Goal: Ask a question

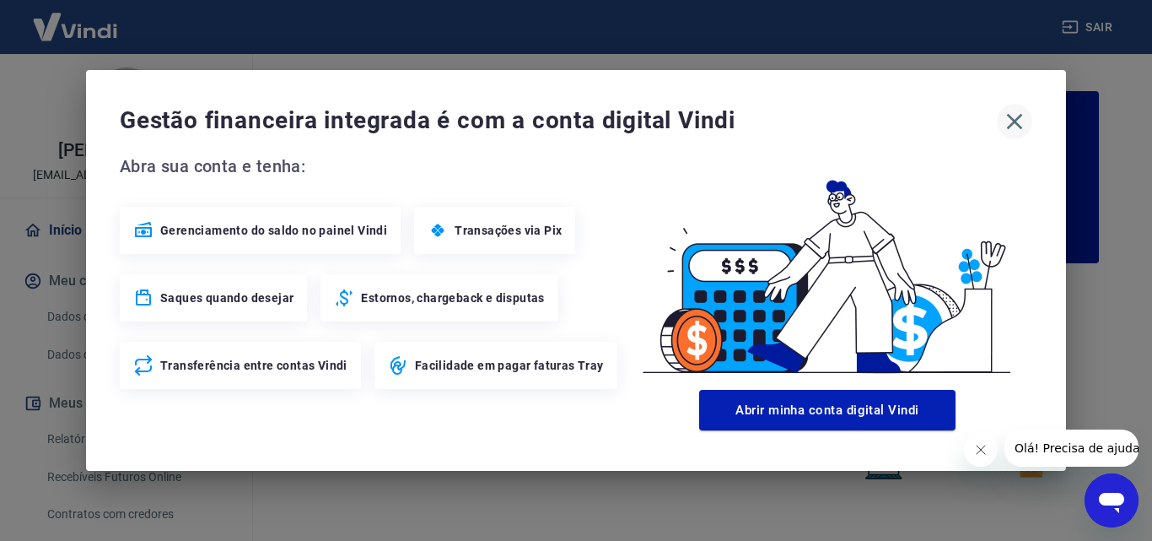
click at [1016, 118] on icon "button" at bounding box center [1014, 121] width 27 height 27
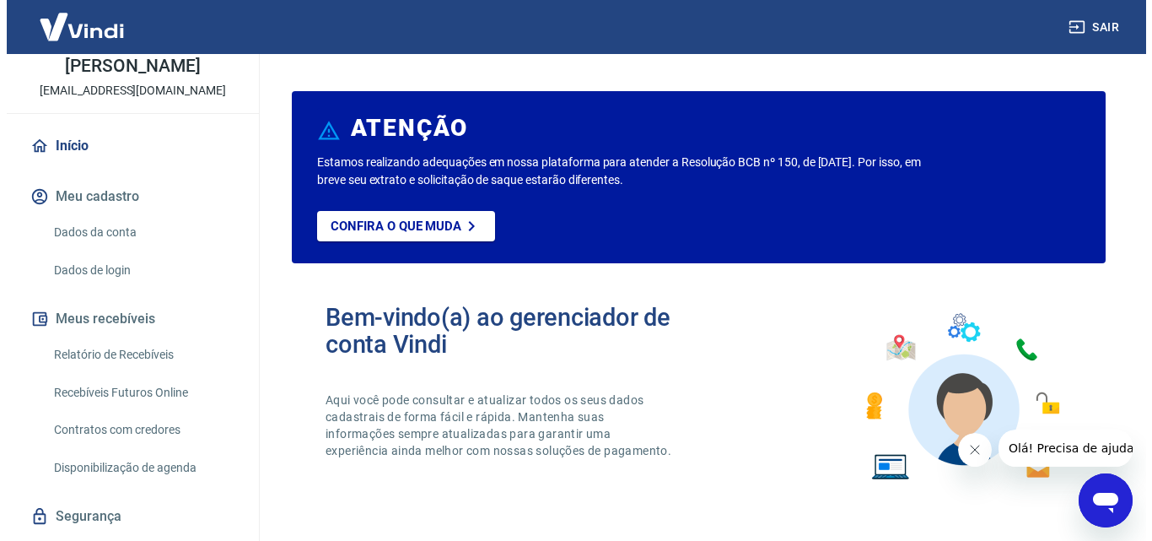
scroll to position [129, 0]
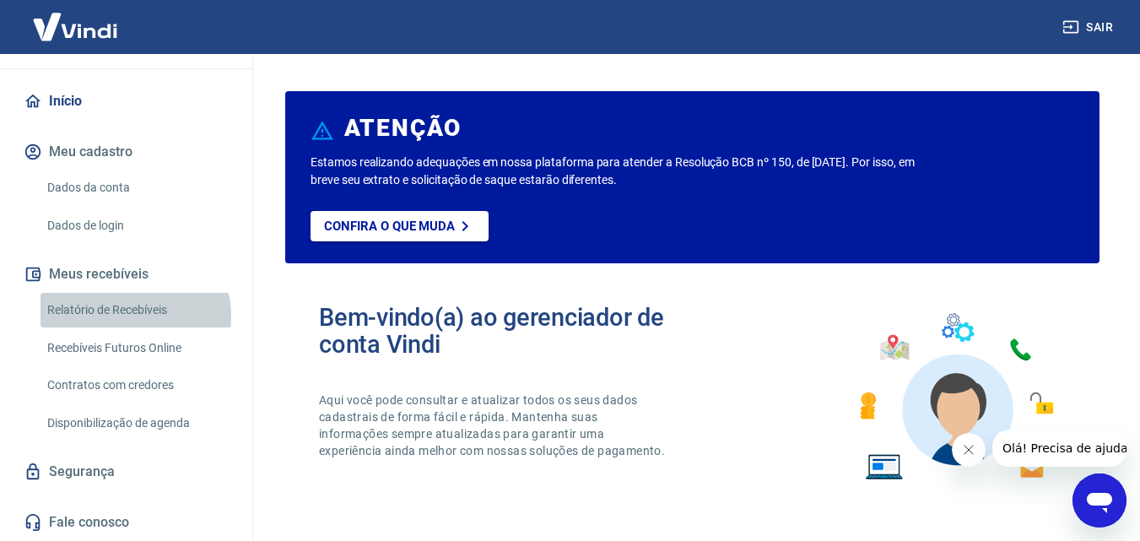
click at [134, 315] on link "Relatório de Recebíveis" at bounding box center [135, 310] width 191 height 35
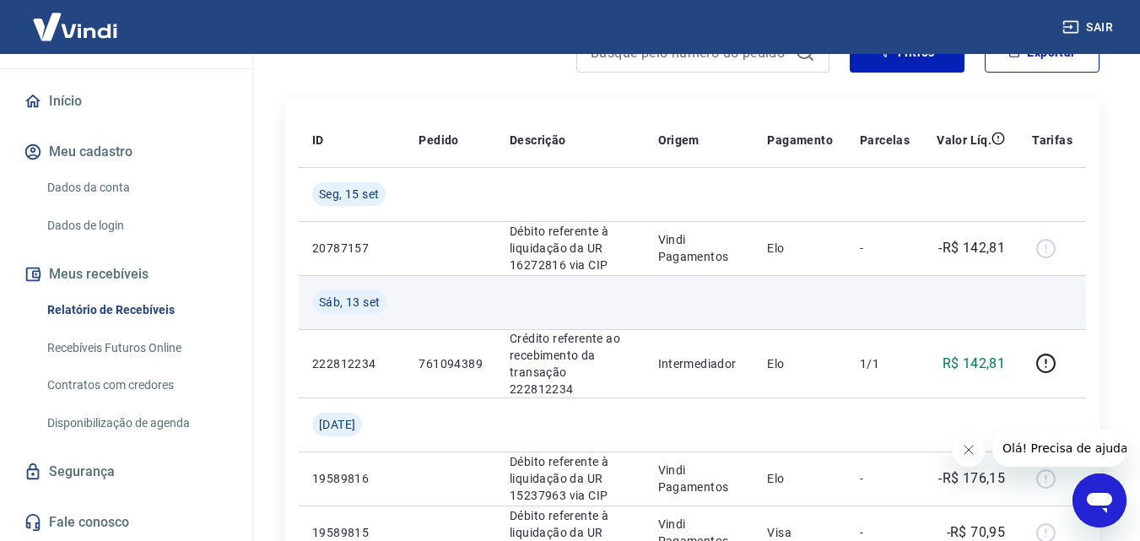
scroll to position [169, 0]
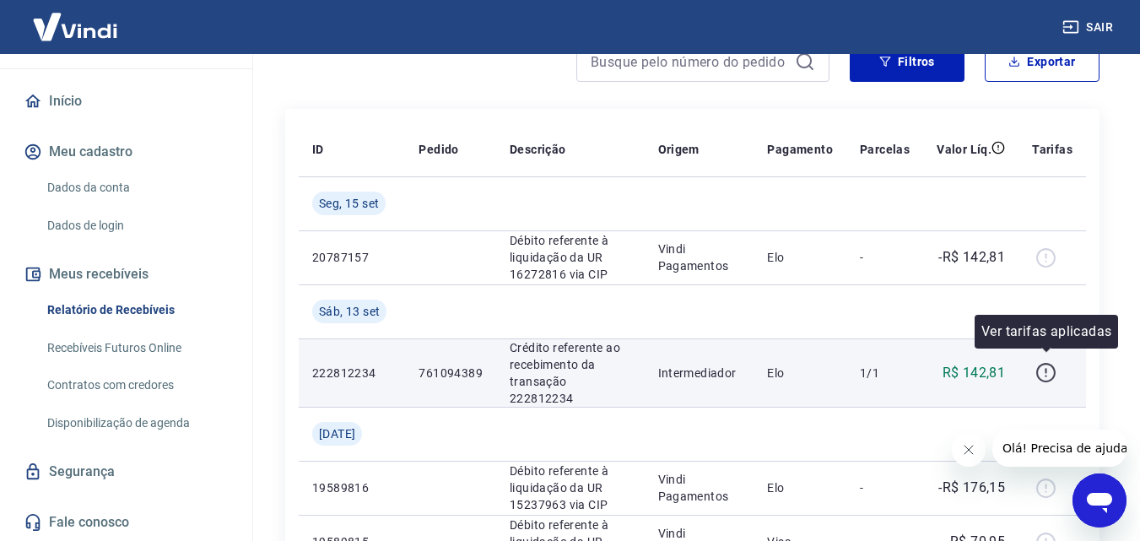
click at [1042, 366] on icon "button" at bounding box center [1045, 372] width 21 height 21
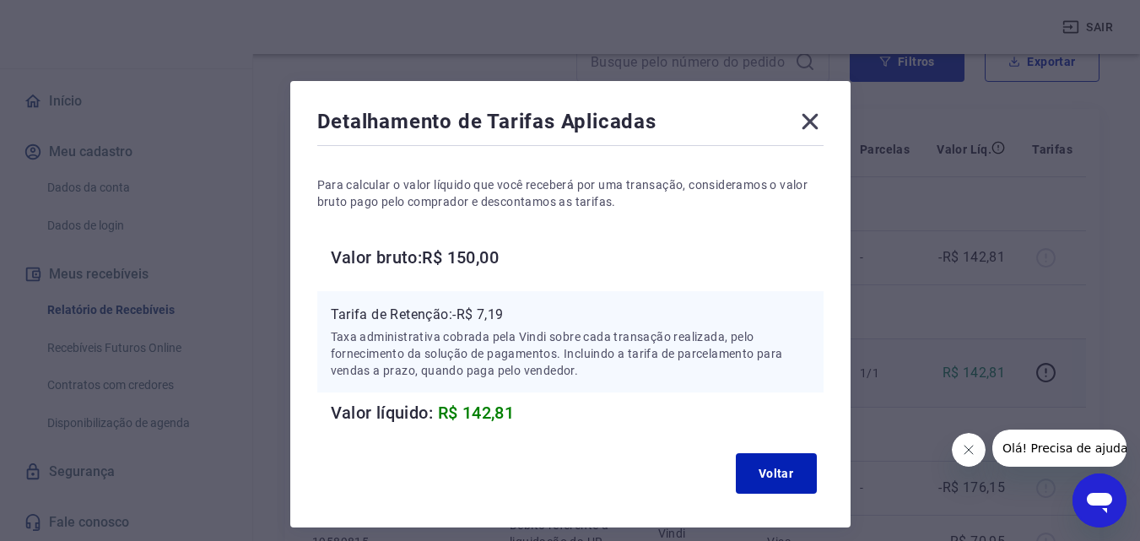
click at [811, 125] on icon at bounding box center [809, 121] width 27 height 27
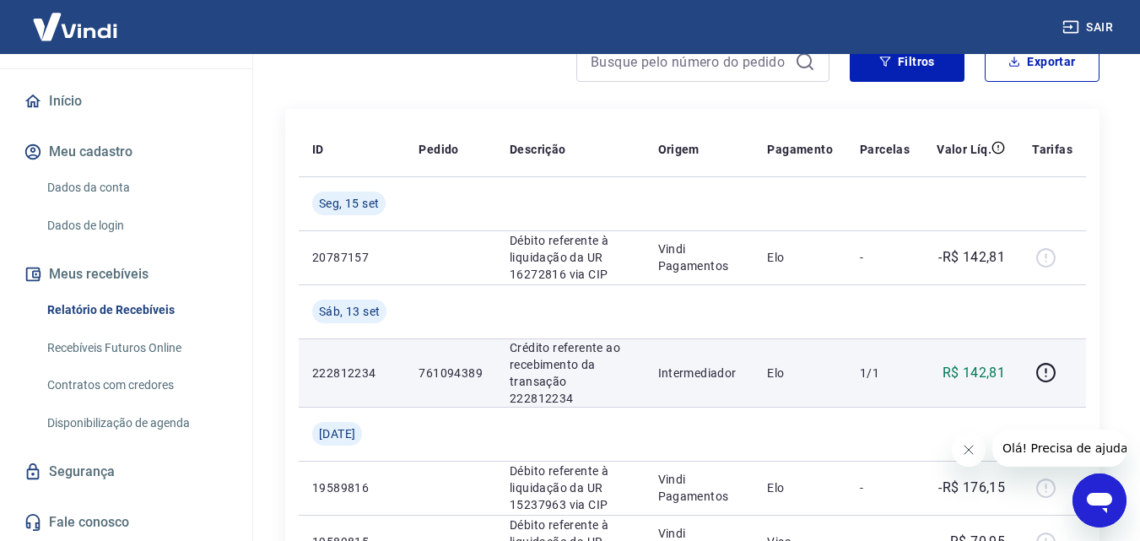
click at [142, 344] on link "Recebíveis Futuros Online" at bounding box center [135, 348] width 191 height 35
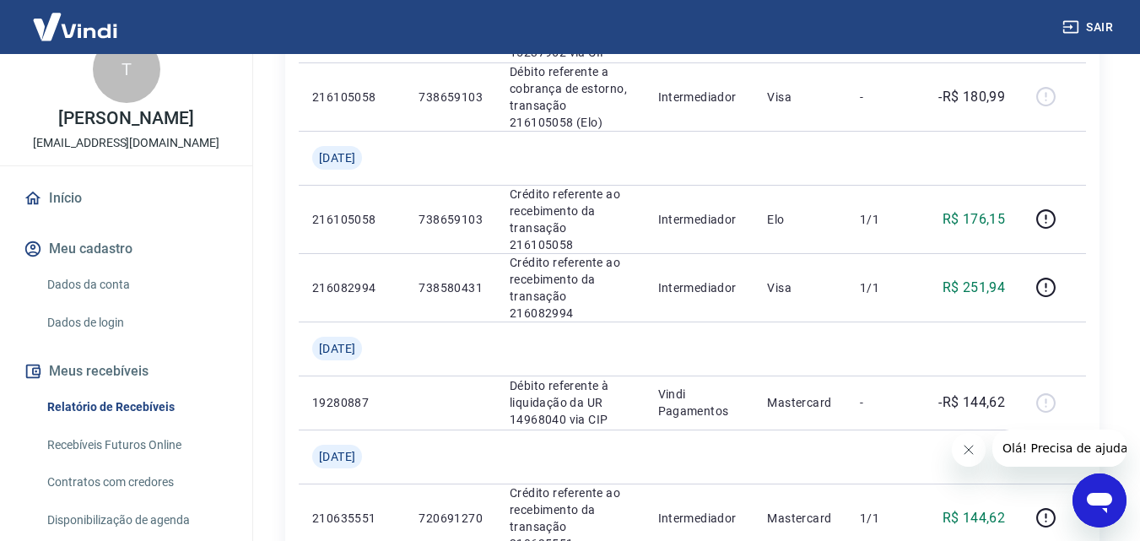
scroll to position [0, 0]
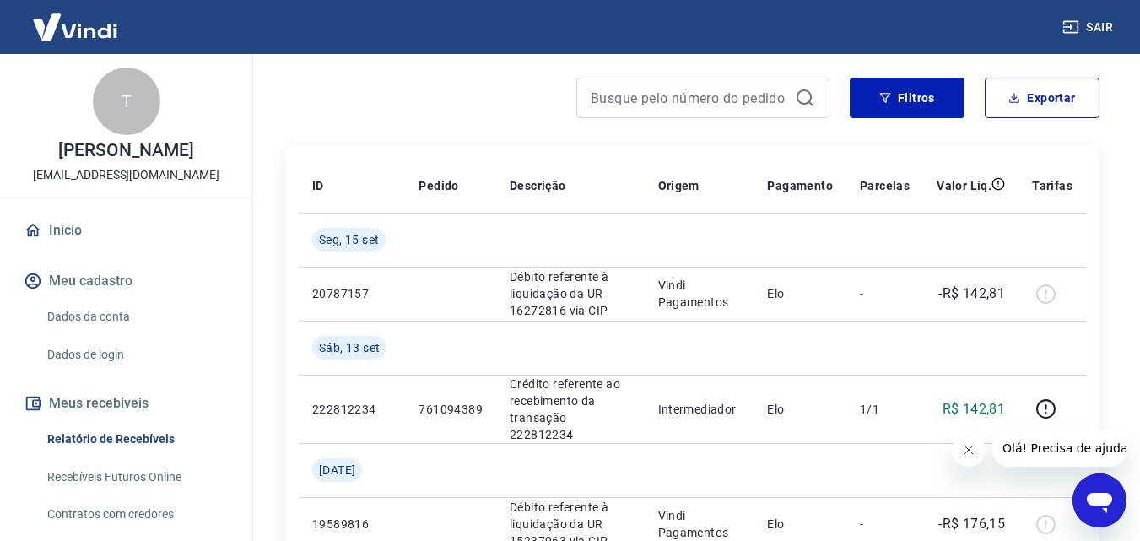
scroll to position [169, 0]
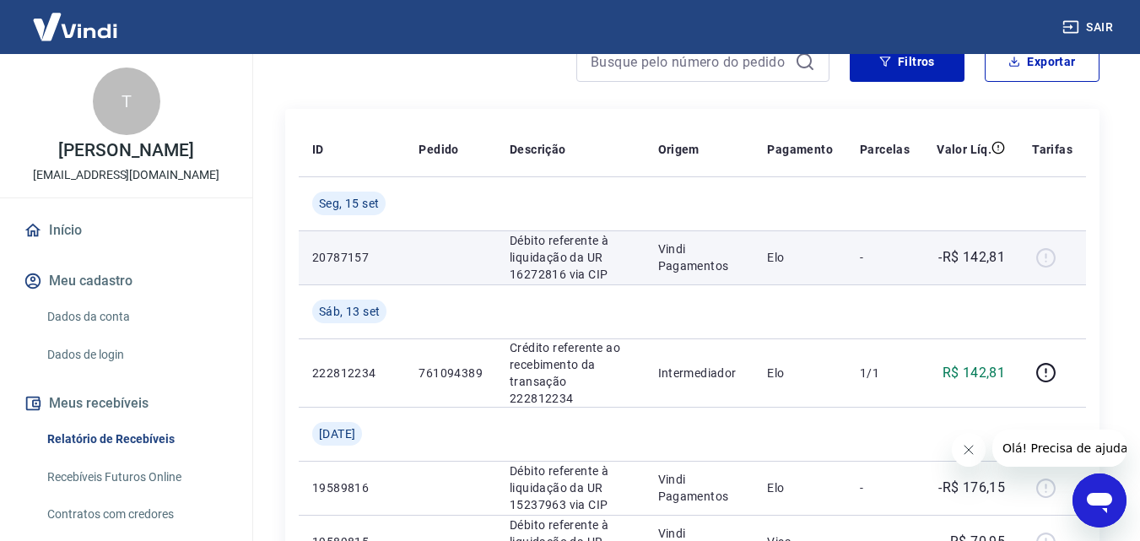
click at [1051, 256] on div at bounding box center [1052, 257] width 40 height 27
click at [971, 260] on p "-R$ 142,81" at bounding box center [971, 257] width 67 height 20
click at [671, 262] on p "Vindi Pagamentos" at bounding box center [699, 257] width 83 height 34
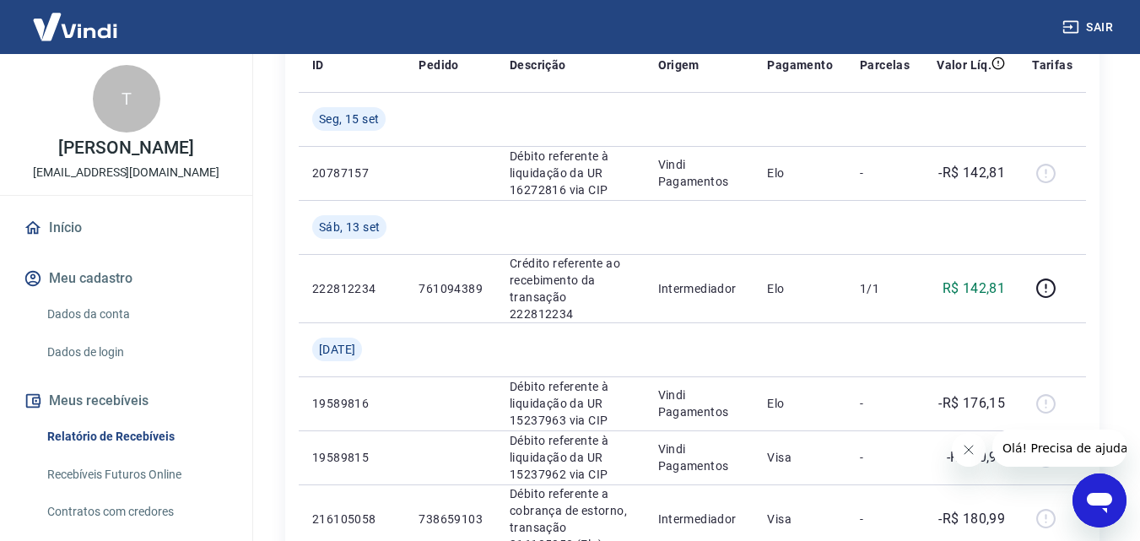
scroll to position [0, 0]
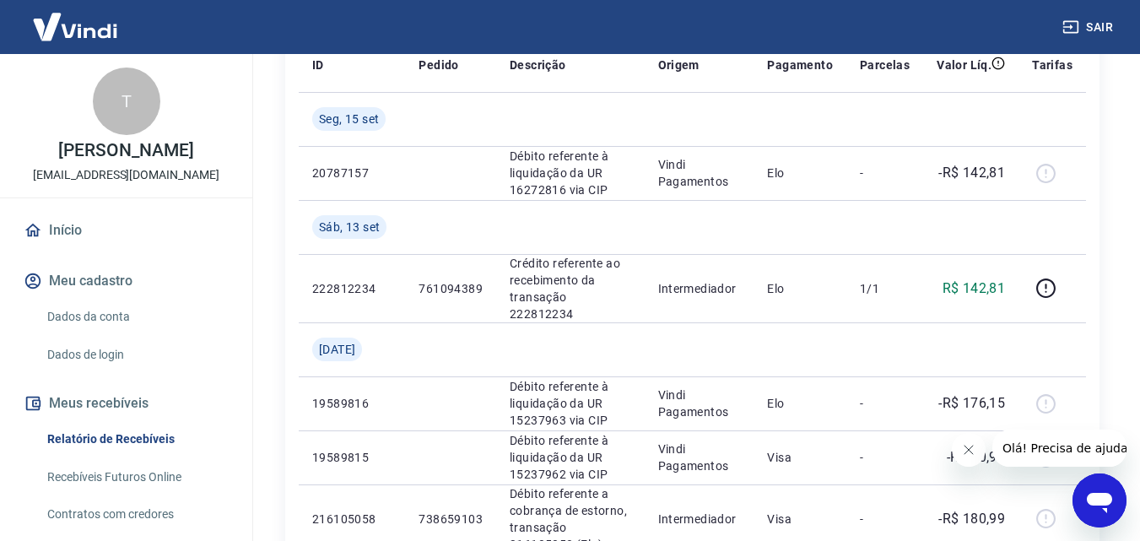
click at [67, 18] on img at bounding box center [75, 26] width 110 height 51
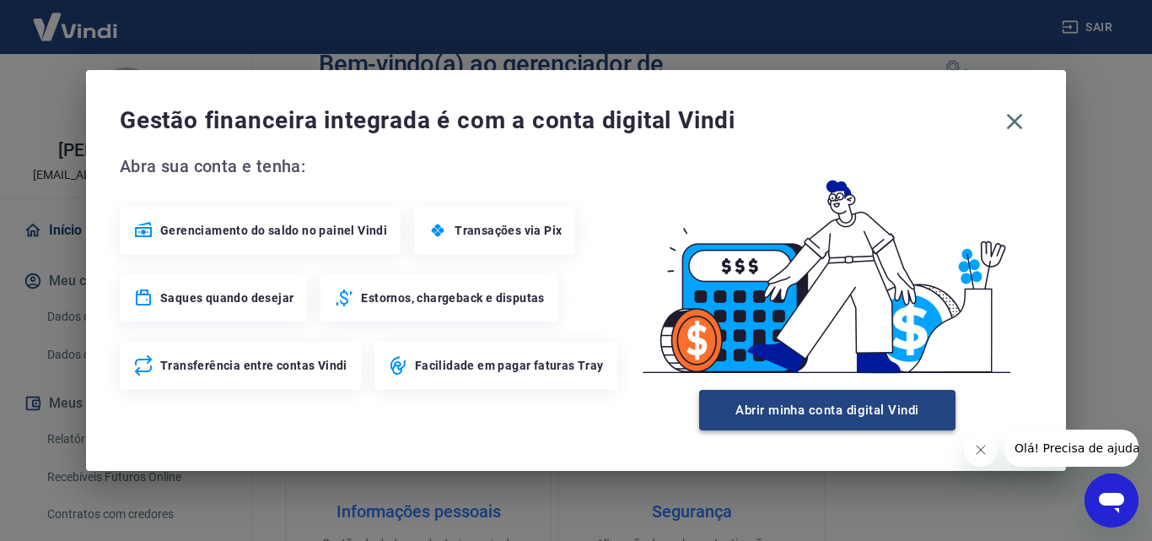
click at [838, 411] on button "Abrir minha conta digital Vindi" at bounding box center [827, 410] width 256 height 40
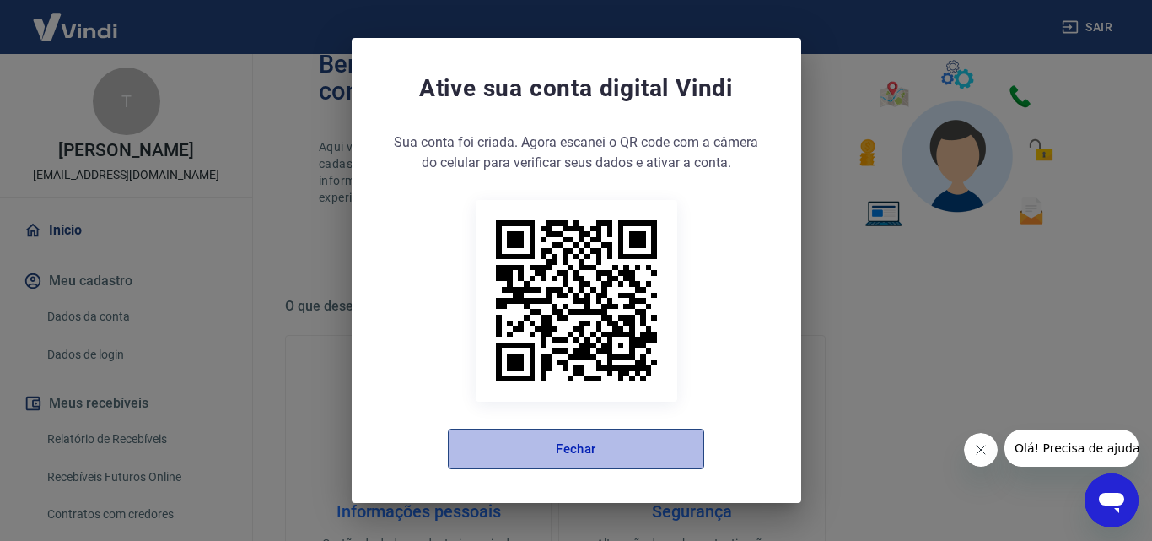
click at [675, 458] on button "Fechar" at bounding box center [576, 448] width 256 height 40
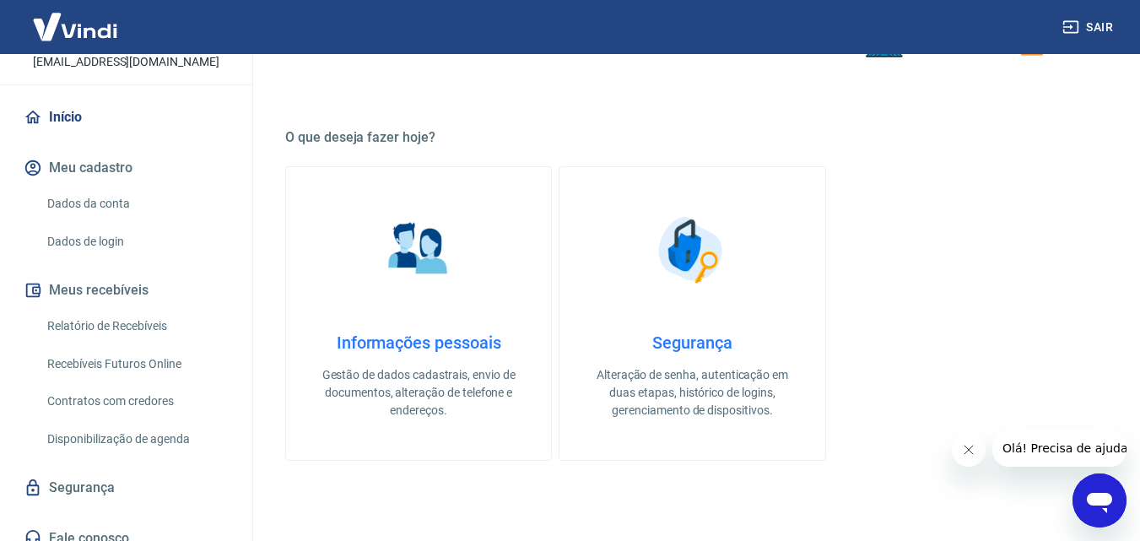
scroll to position [129, 0]
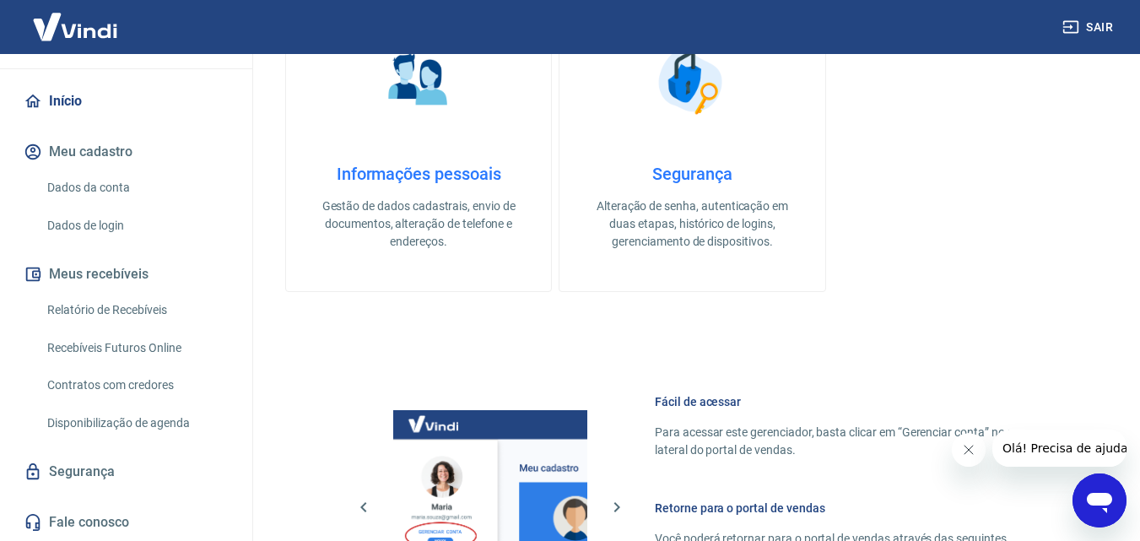
click at [116, 522] on link "Fale conosco" at bounding box center [126, 522] width 212 height 37
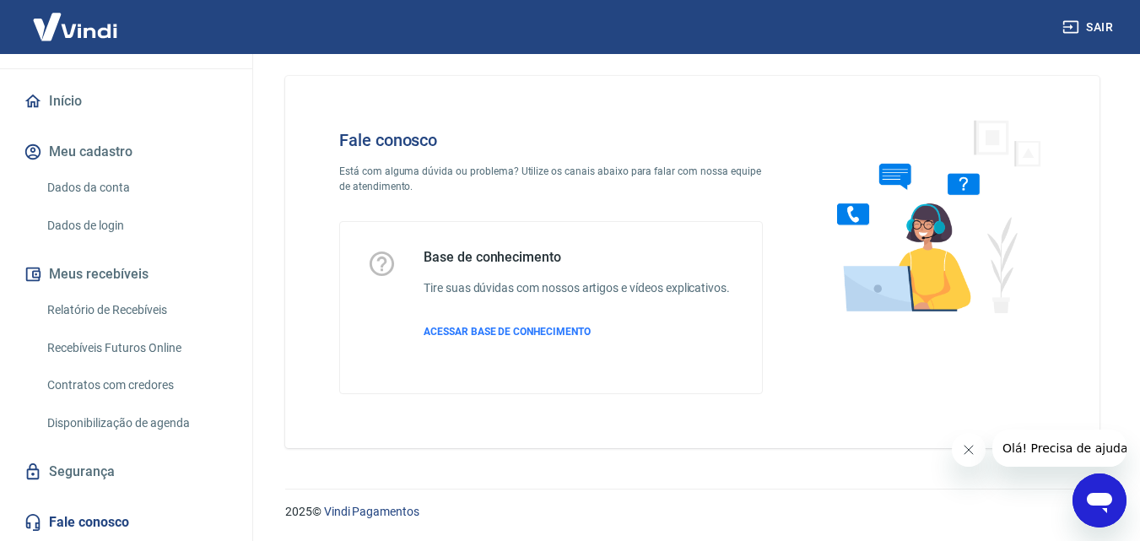
scroll to position [12, 0]
click at [1097, 510] on icon "Abrir janela de mensagens" at bounding box center [1099, 500] width 30 height 30
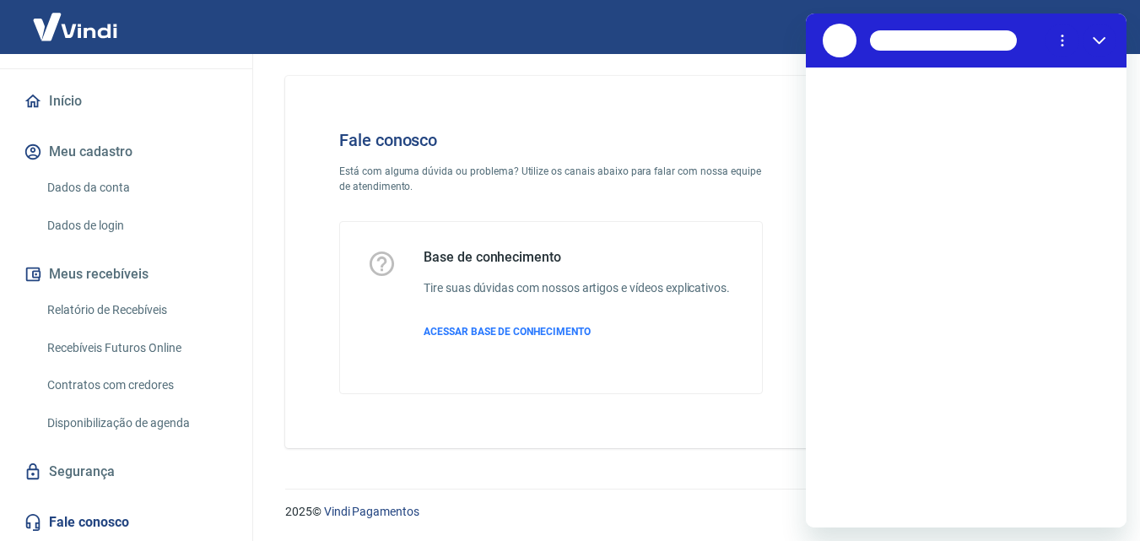
scroll to position [0, 0]
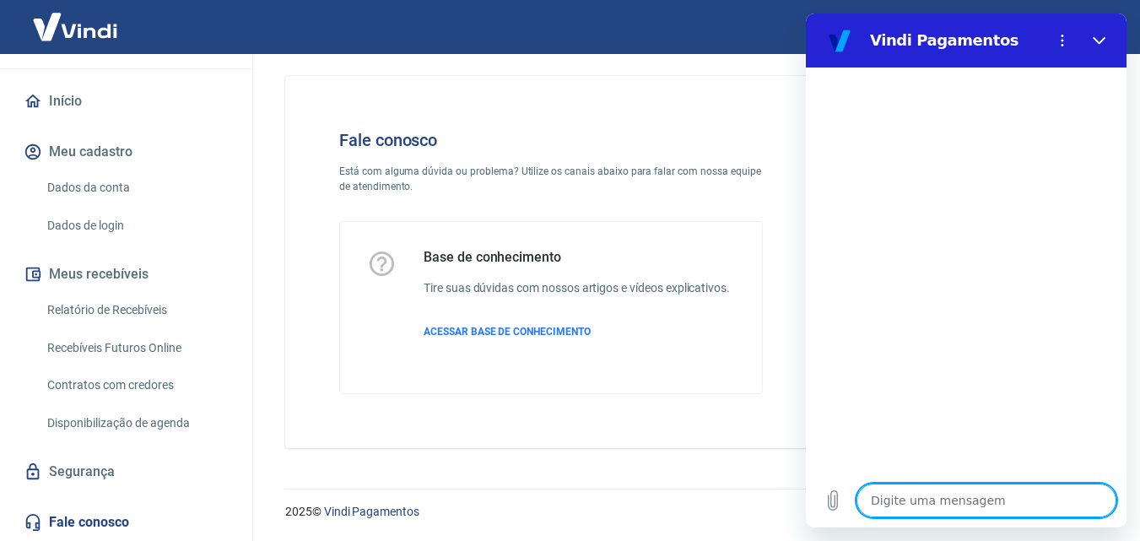
click at [919, 502] on textarea at bounding box center [986, 500] width 260 height 34
type textarea "F"
type textarea "x"
type textarea "Fa"
type textarea "x"
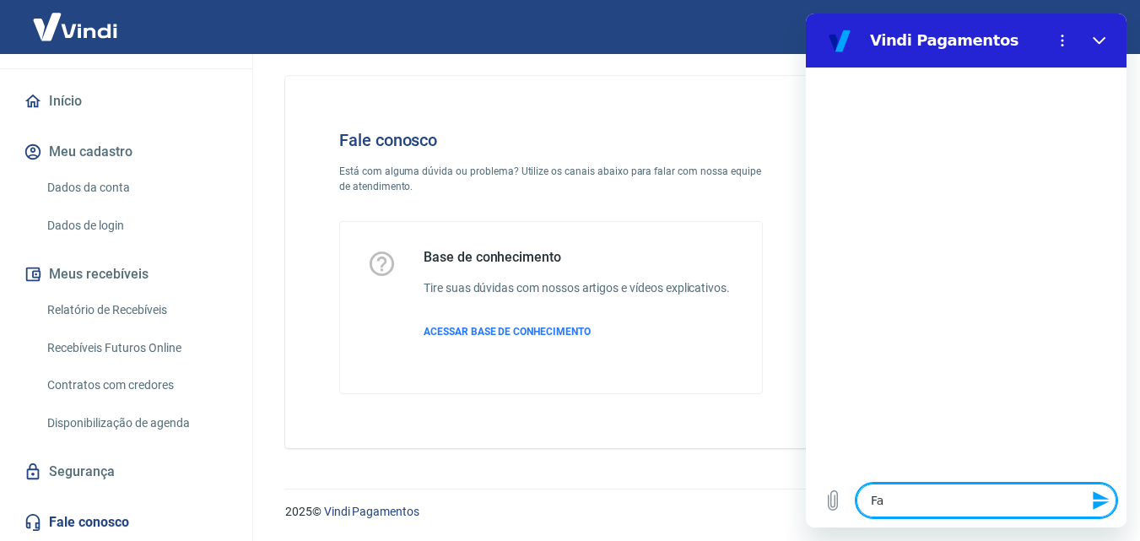
type textarea "Fal"
type textarea "x"
type textarea "Fala"
type textarea "x"
type textarea "Falar"
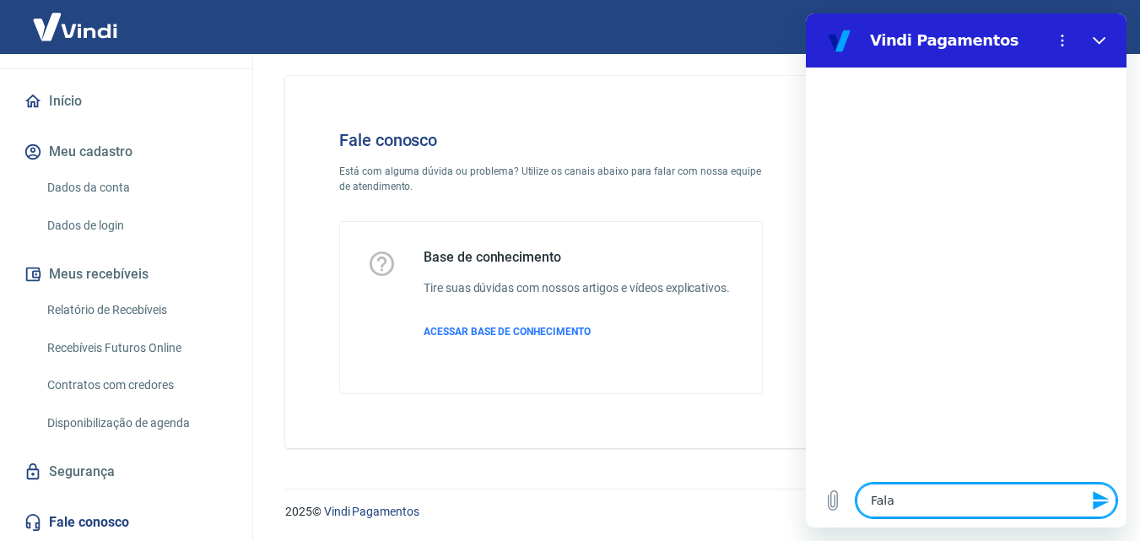
type textarea "x"
type textarea "Falar"
type textarea "x"
type textarea "Falar c"
type textarea "x"
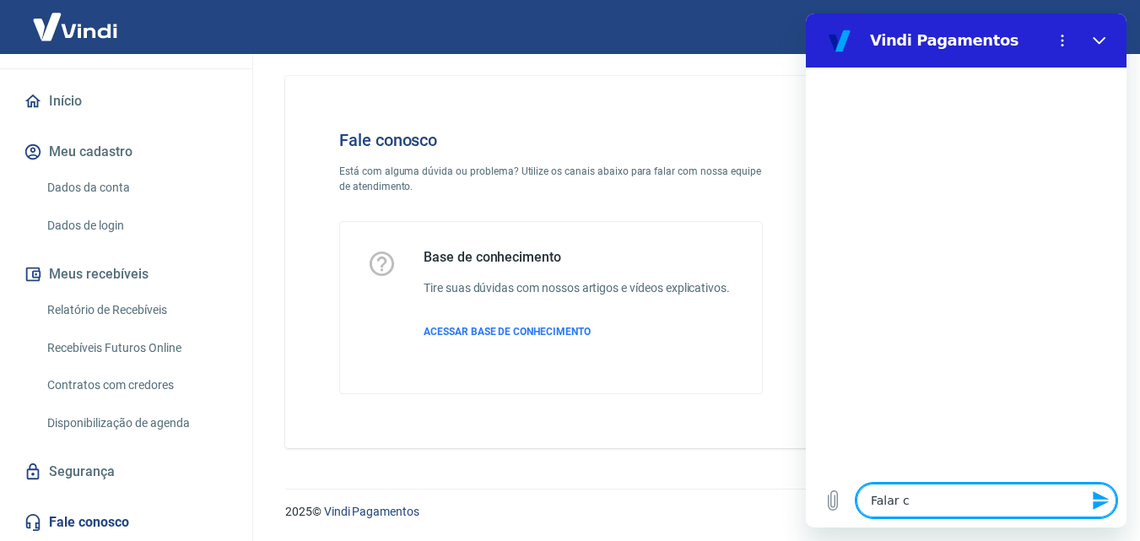
type textarea "Falar co"
type textarea "x"
type textarea "Falar com"
type textarea "x"
type textarea "Falar com"
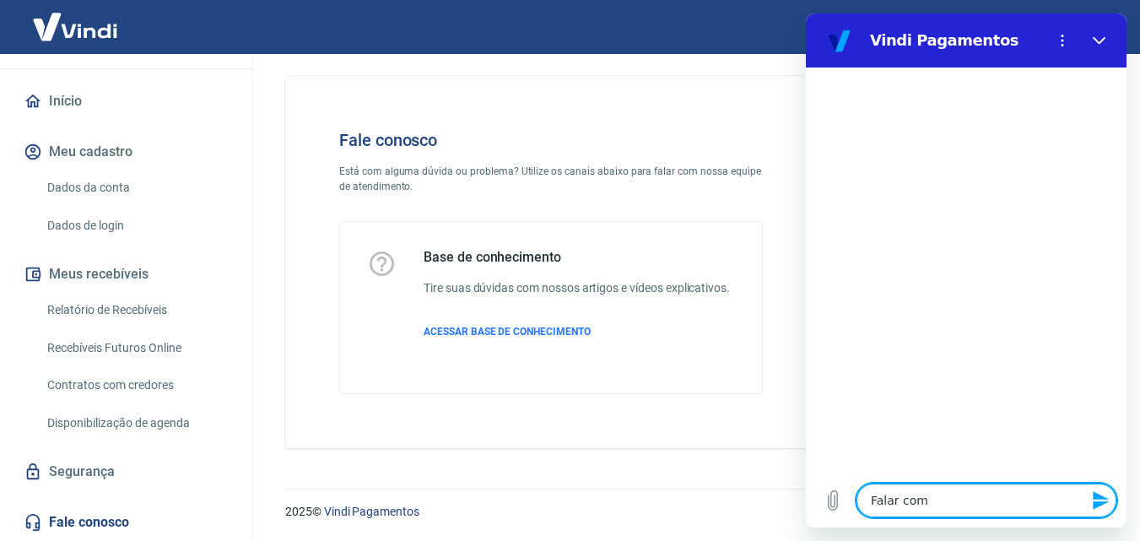
type textarea "x"
type textarea "Falar com h"
type textarea "x"
type textarea "Falar com hu"
type textarea "x"
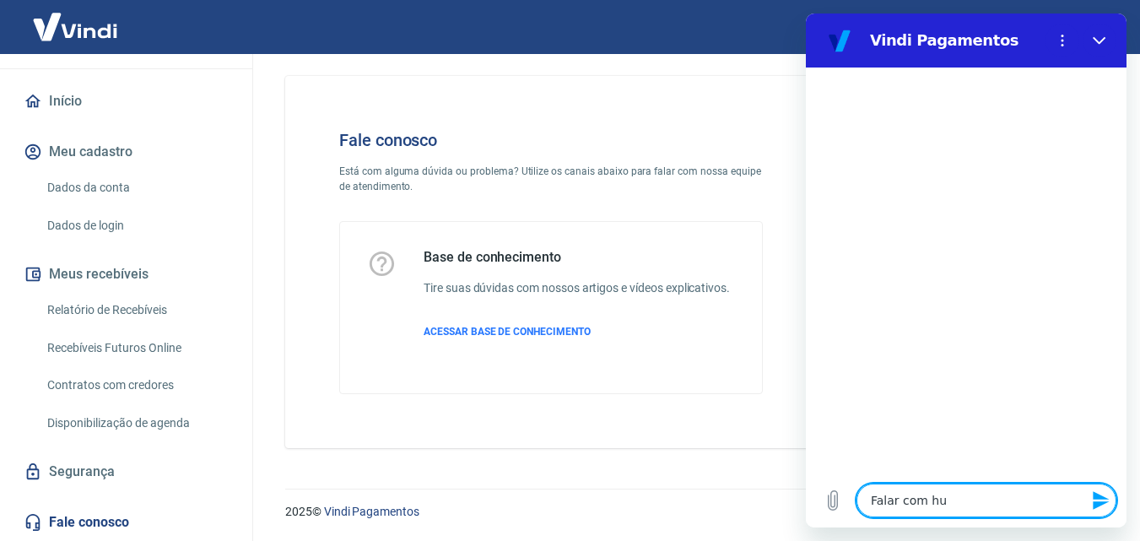
type textarea "Falar com hum"
type textarea "x"
type textarea "Falar com huma"
type textarea "x"
type textarea "Falar com human"
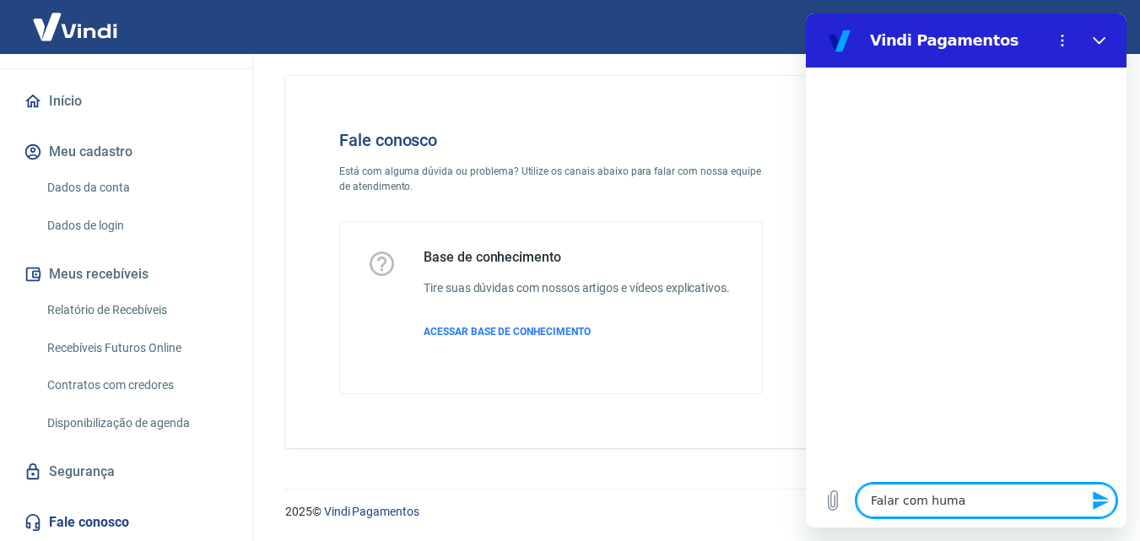
type textarea "x"
type textarea "Falar com humano"
type textarea "x"
type textarea "Falar com humano"
type textarea "x"
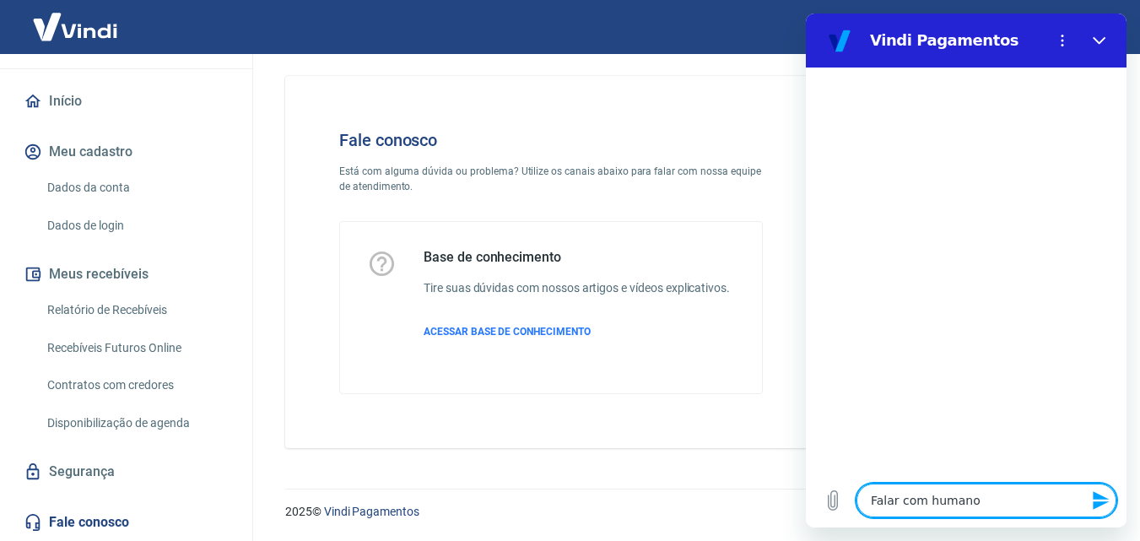
type textarea "Falar com humano p"
type textarea "x"
type textarea "Falar com humano pa"
type textarea "x"
type textarea "Falar com humano par"
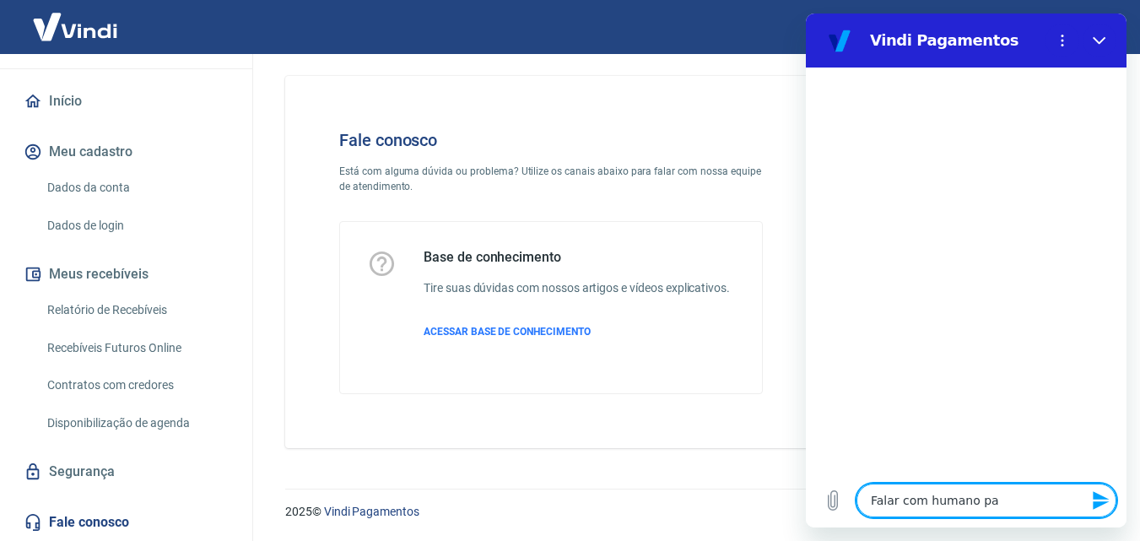
type textarea "x"
type textarea "Falar com humano para"
type textarea "x"
type textarea "Falar com humano para"
type textarea "x"
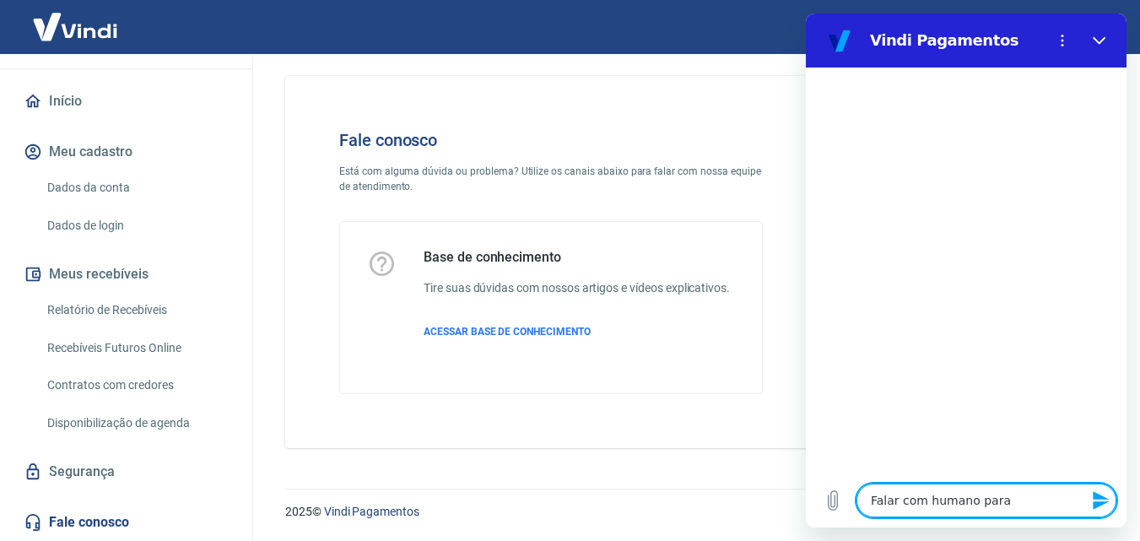
type textarea "Falar com humano para a"
type textarea "x"
type textarea "Falar com humano para"
type textarea "x"
type textarea "Falar com humano para c"
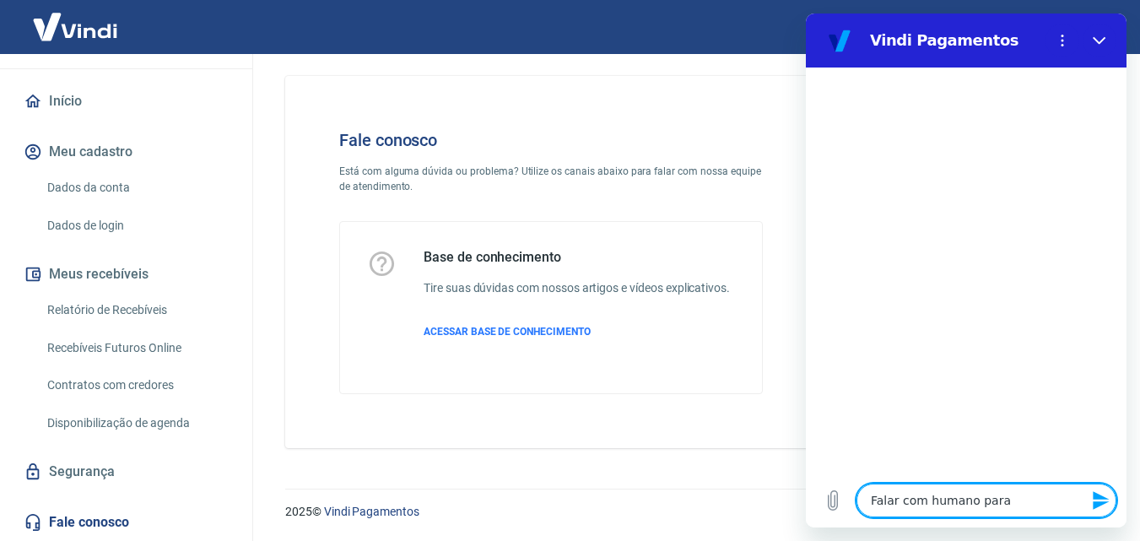
type textarea "x"
type textarea "Falar com humano para ca"
type textarea "x"
type textarea "Falar com humano para can"
type textarea "x"
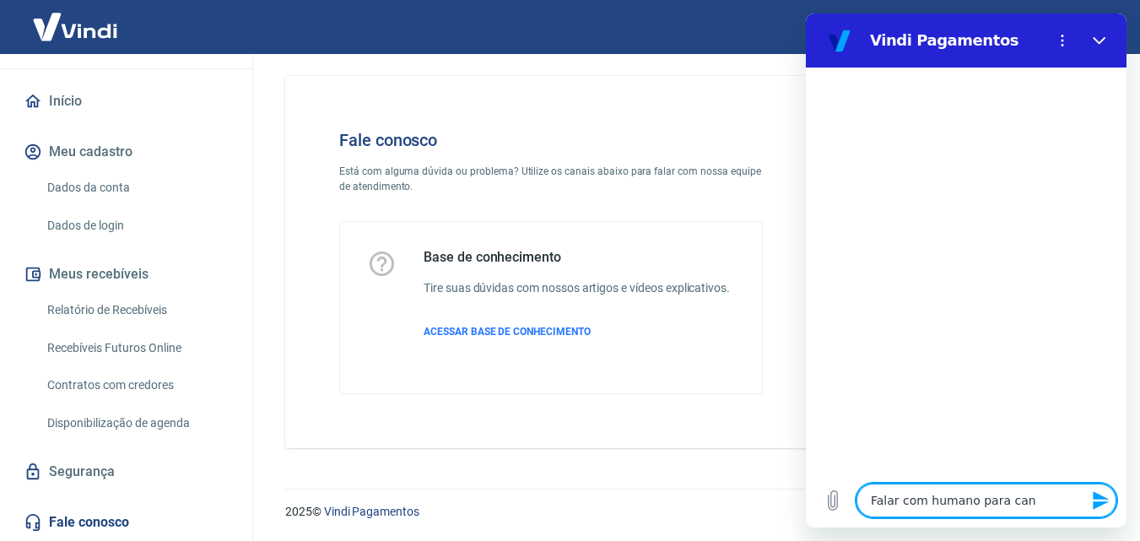
type textarea "Falar com humano para canc"
type textarea "x"
type textarea "Falar com humano para cance"
type textarea "x"
type textarea "Falar com humano para cancel"
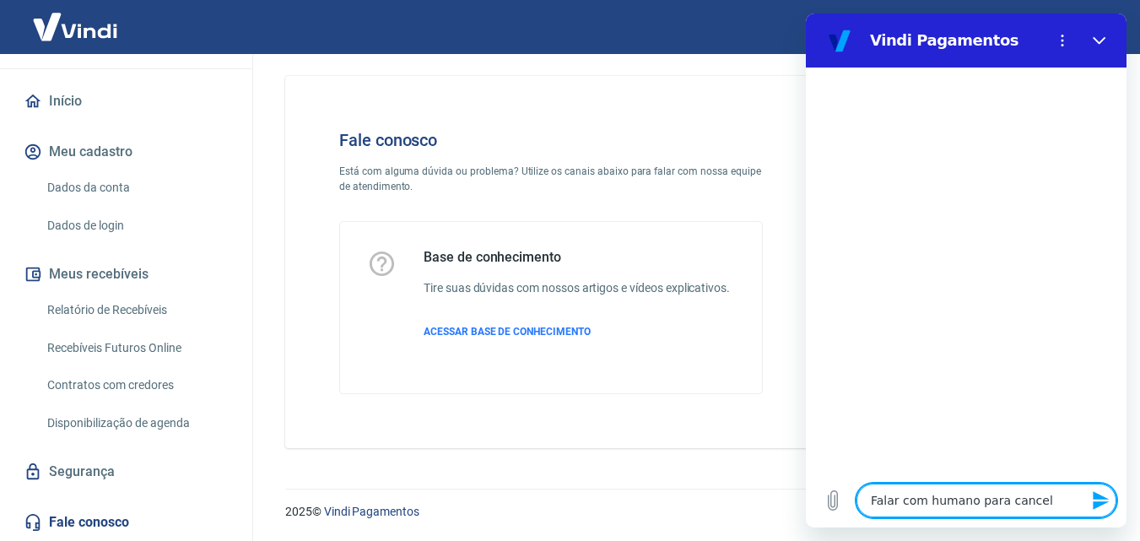
type textarea "x"
type textarea "Falar com humano para cancela"
type textarea "x"
type textarea "Falar com humano para cancelam"
type textarea "x"
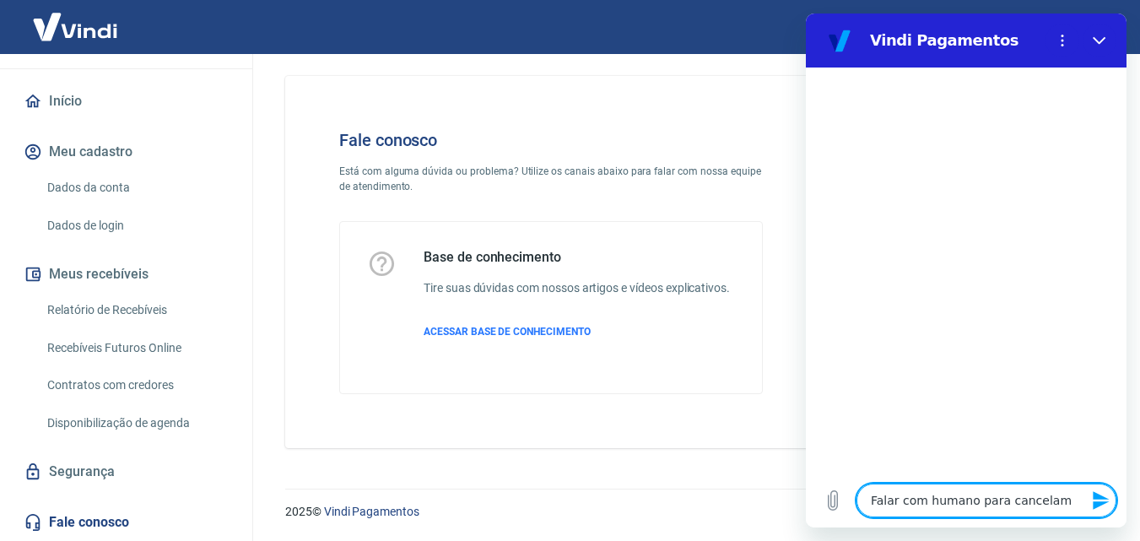
type textarea "Falar com humano para cancelame"
type textarea "x"
type textarea "Falar com humano para cancelamen"
type textarea "x"
type textarea "Falar com humano para cancelament"
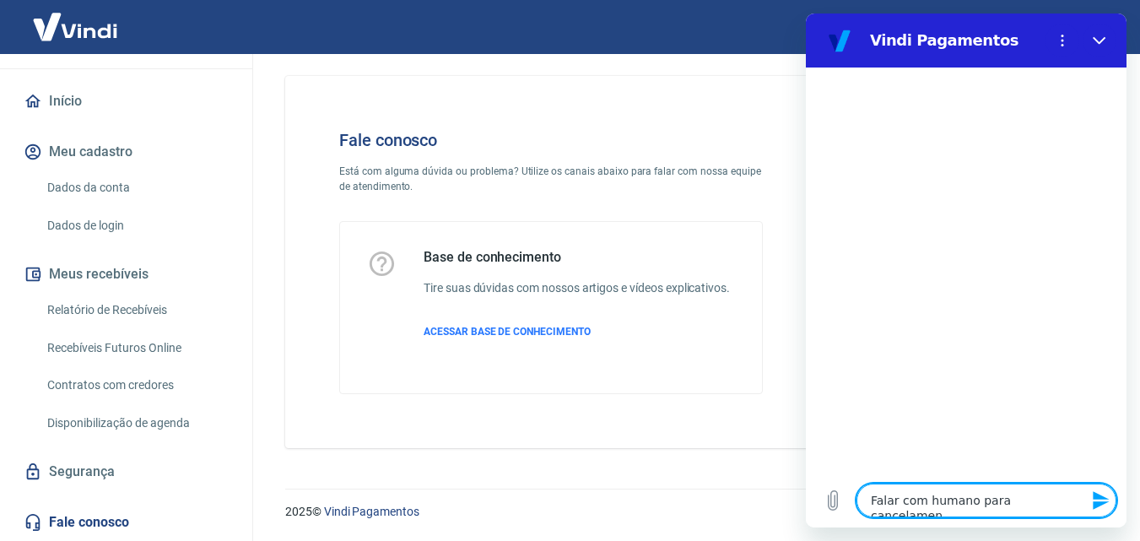
type textarea "x"
type textarea "Falar com humano para cancelamento"
type textarea "x"
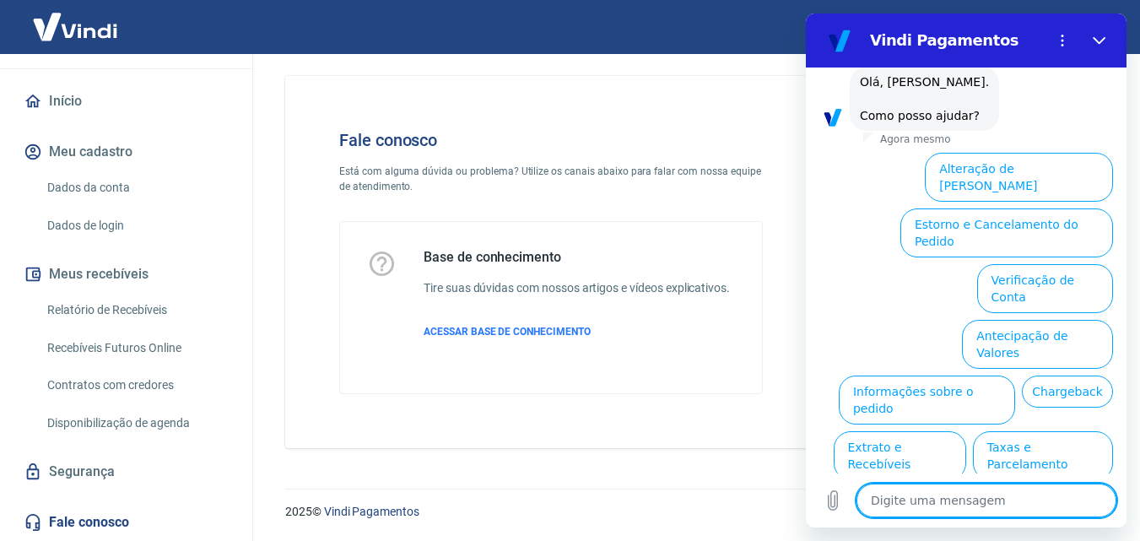
scroll to position [116, 0]
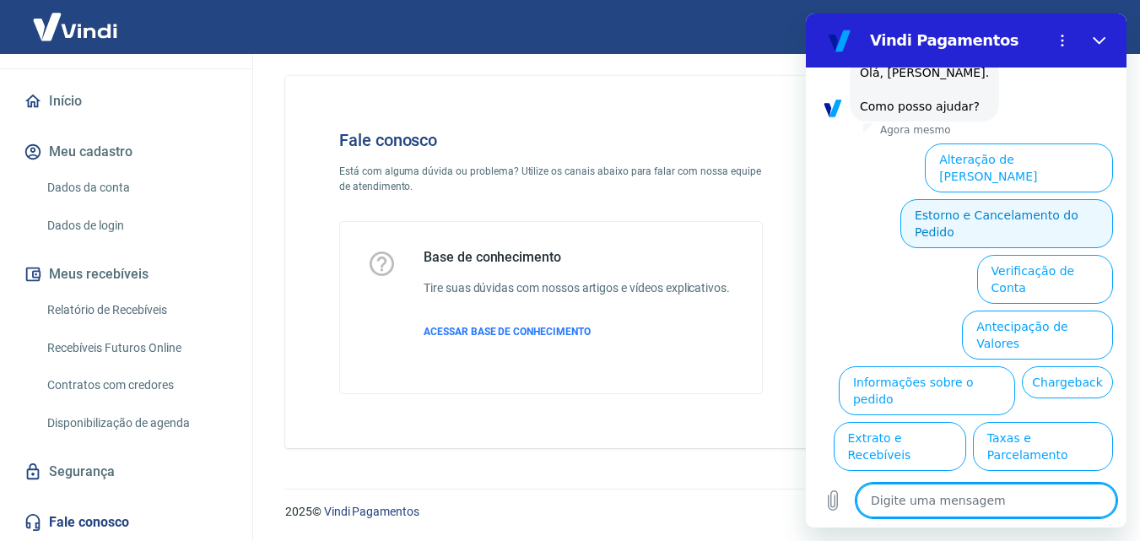
click at [994, 199] on button "Estorno e Cancelamento do Pedido" at bounding box center [1006, 223] width 213 height 49
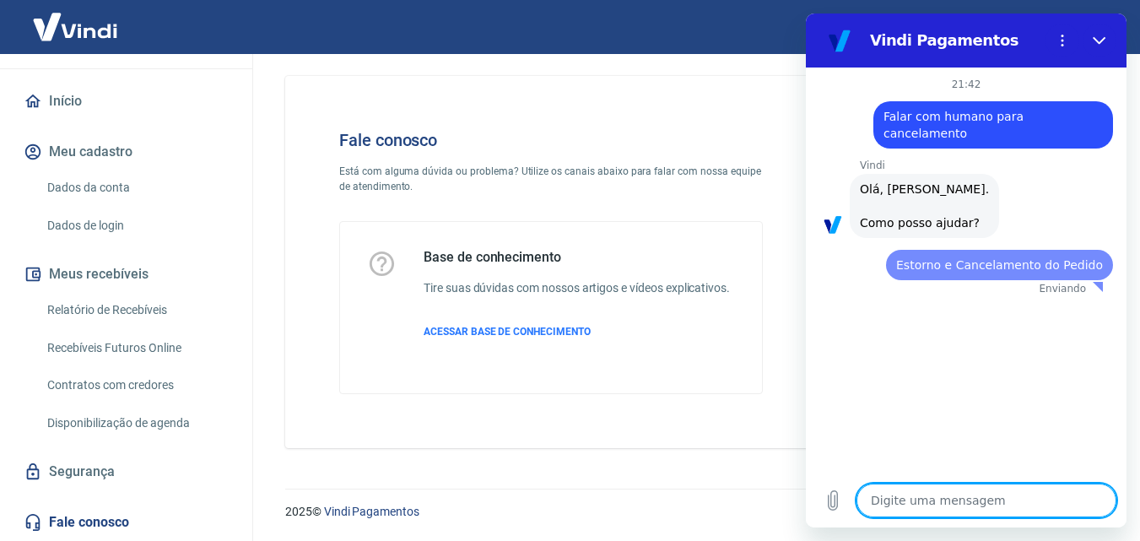
scroll to position [0, 0]
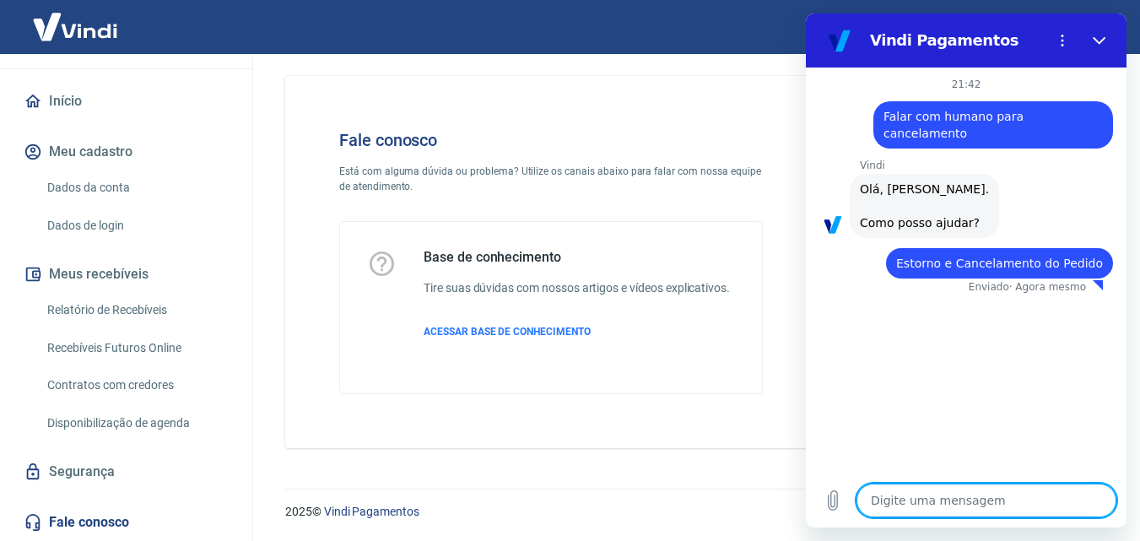
type textarea "x"
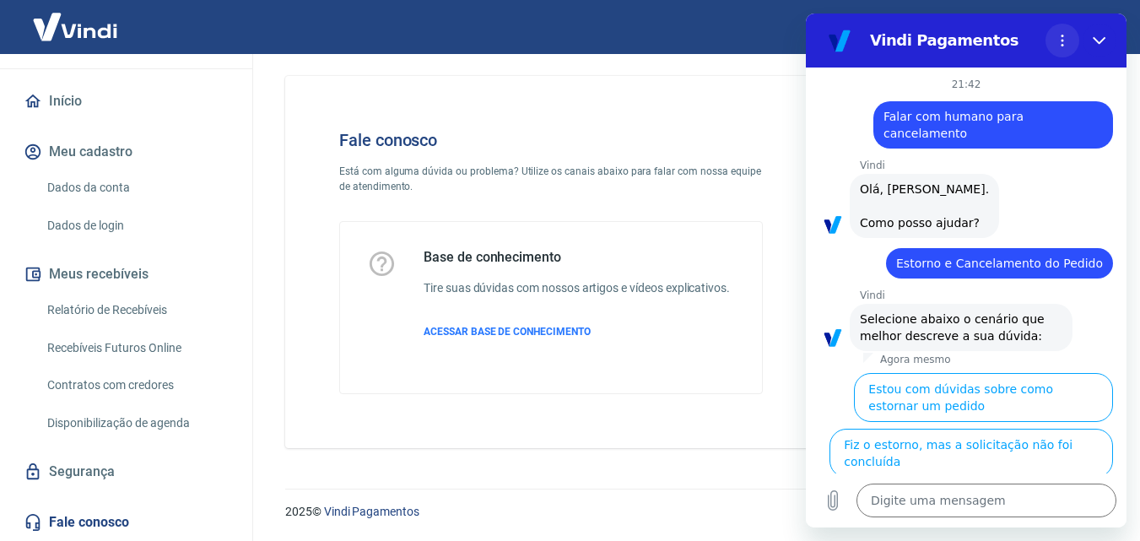
click at [1064, 46] on icon "Menu de opções" at bounding box center [1061, 40] width 13 height 13
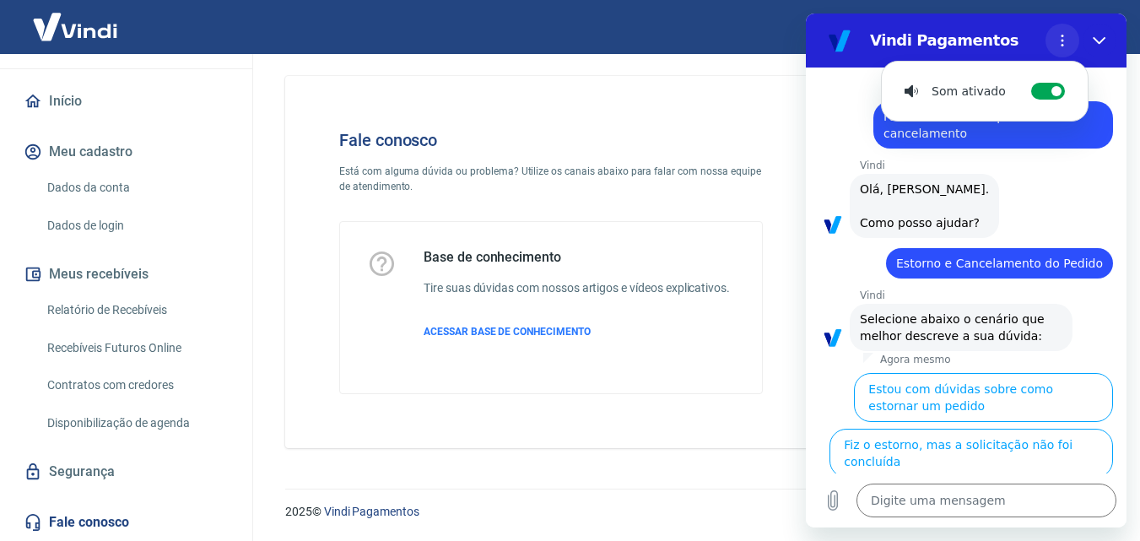
click at [1064, 46] on icon "Menu de opções" at bounding box center [1061, 40] width 13 height 13
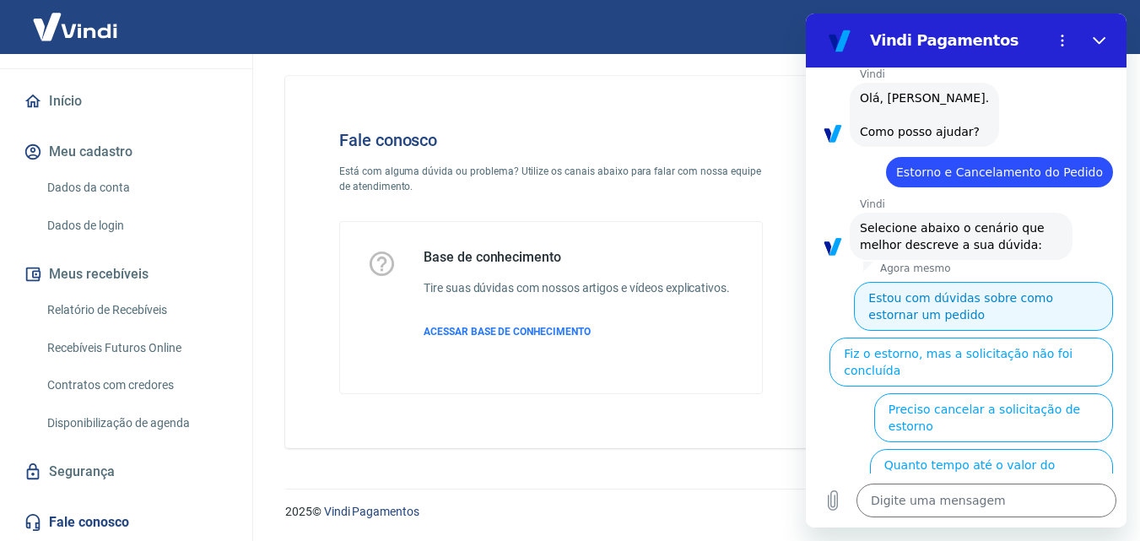
scroll to position [164, 0]
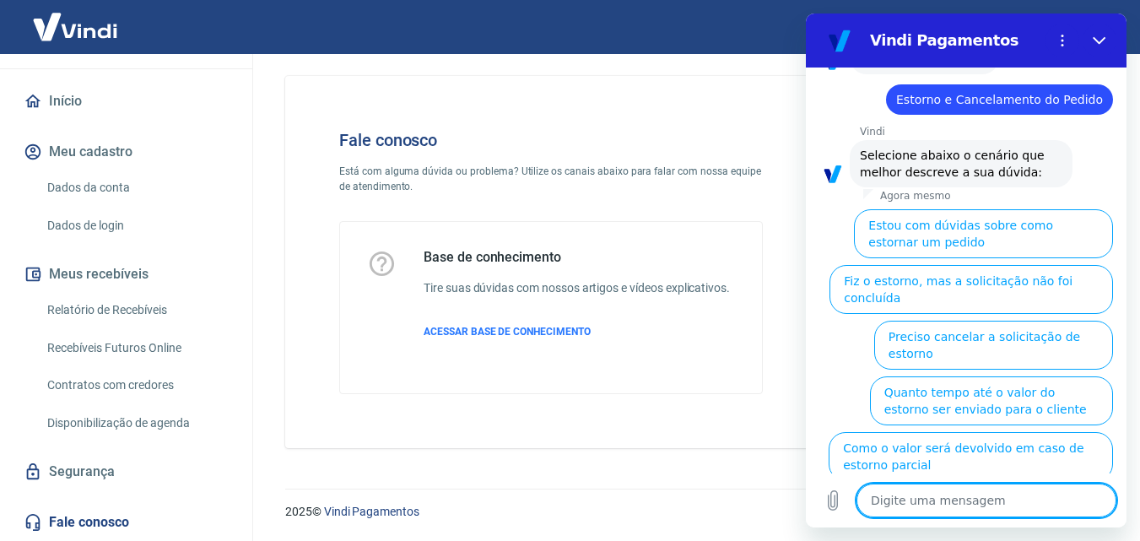
click at [967, 510] on textarea at bounding box center [986, 500] width 260 height 34
type textarea "m"
type textarea "x"
type textarea "me"
type textarea "x"
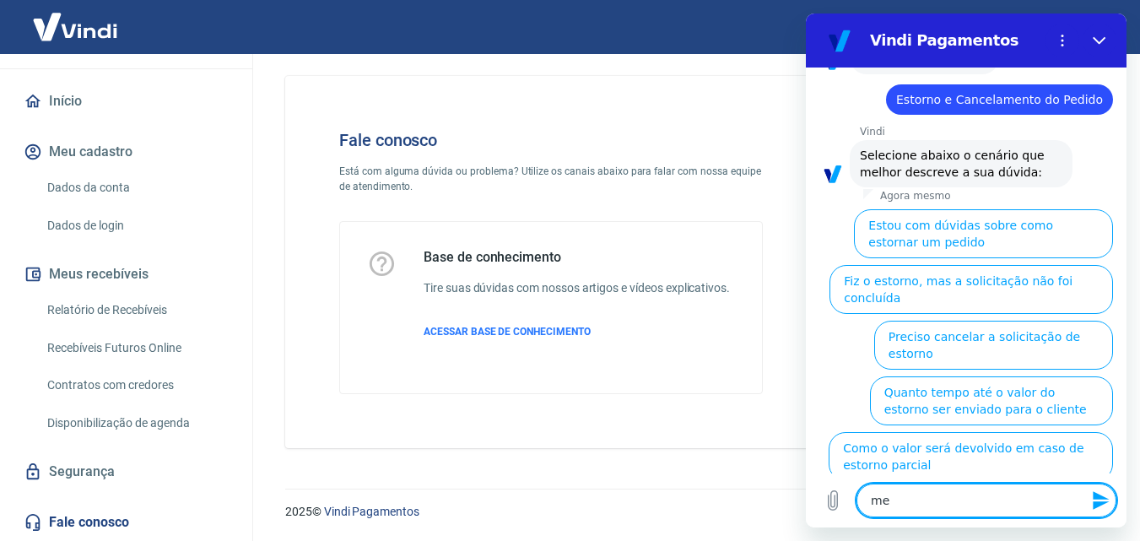
type textarea "men"
type textarea "x"
type textarea "menu"
type textarea "x"
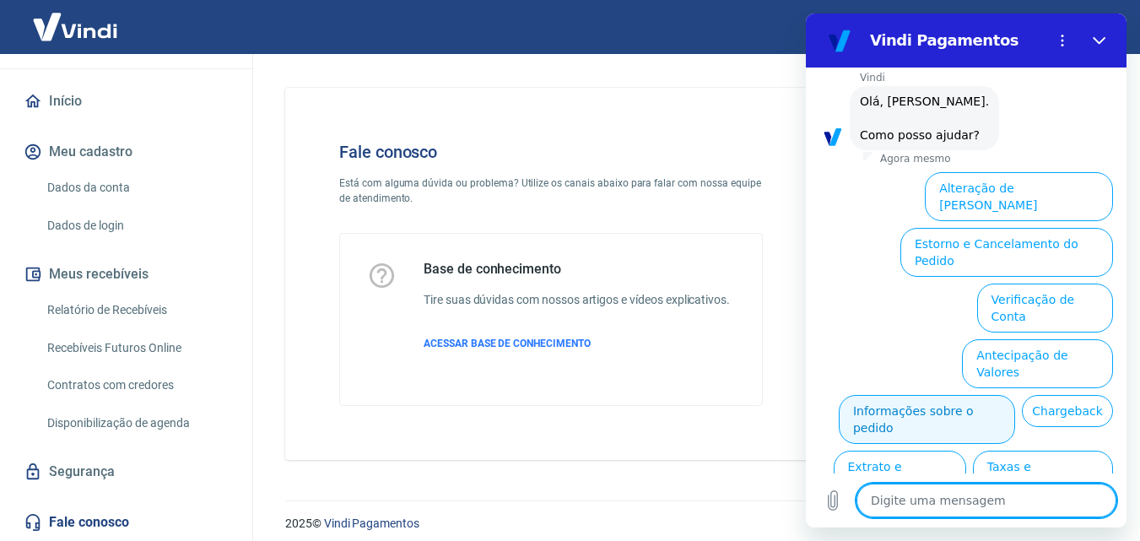
scroll to position [359, 0]
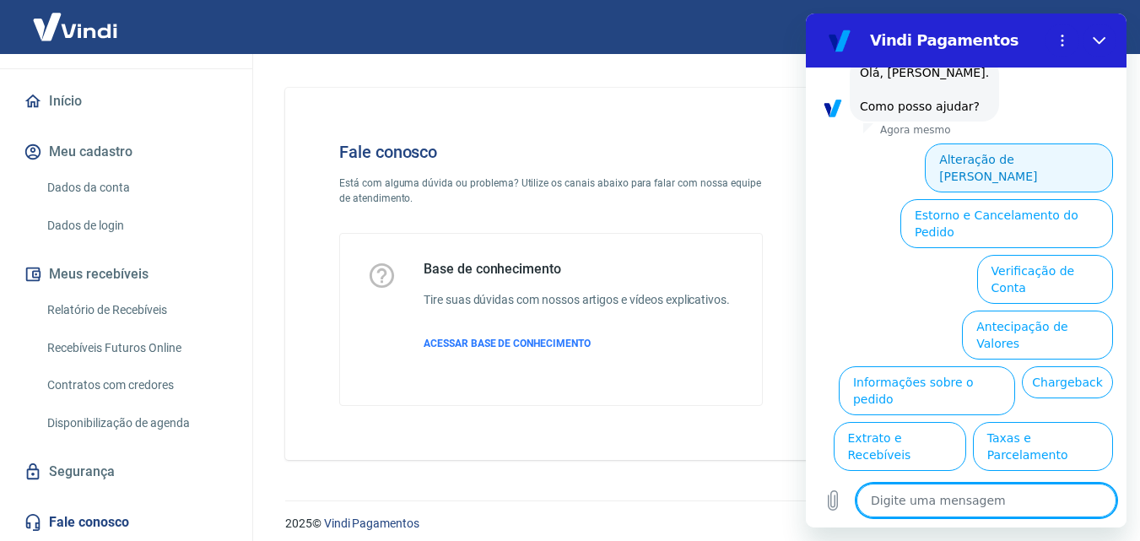
click at [1032, 143] on button "Alteração de Dados Cadastrais" at bounding box center [1018, 167] width 188 height 49
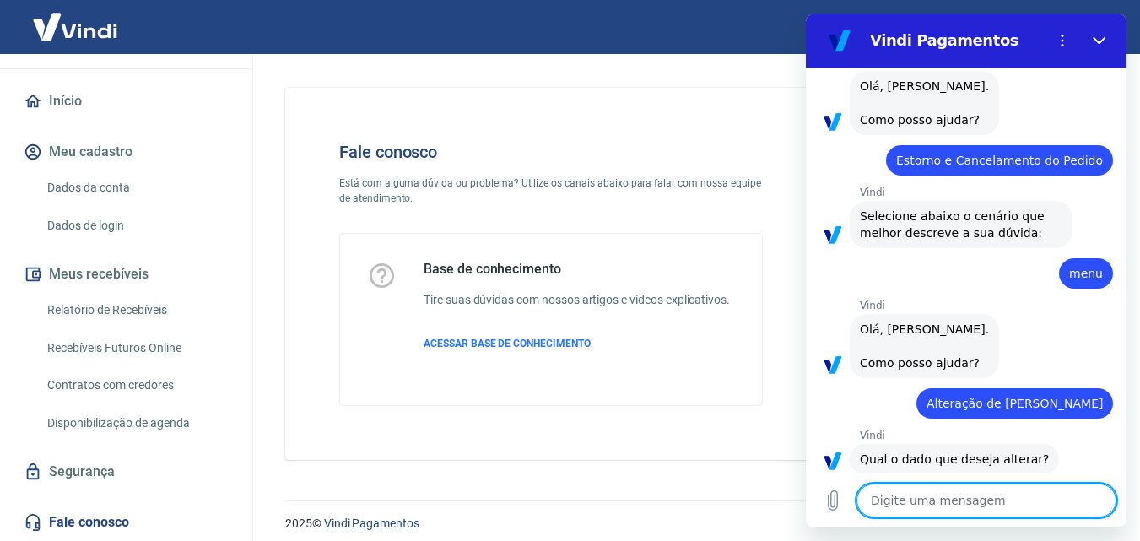
scroll to position [300, 0]
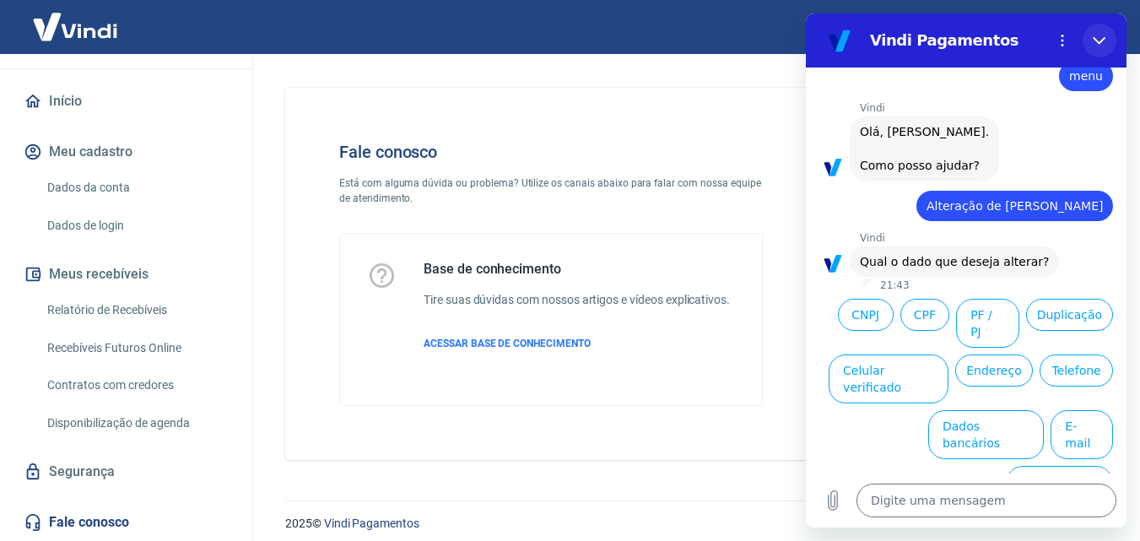
click at [1102, 46] on icon "Fechar" at bounding box center [1098, 40] width 13 height 13
type textarea "x"
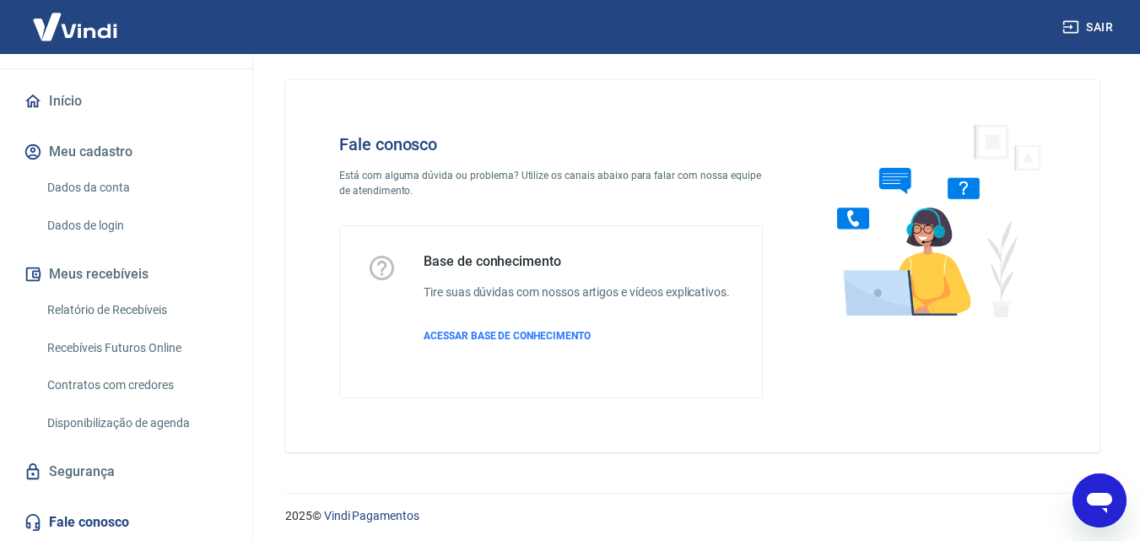
scroll to position [12, 0]
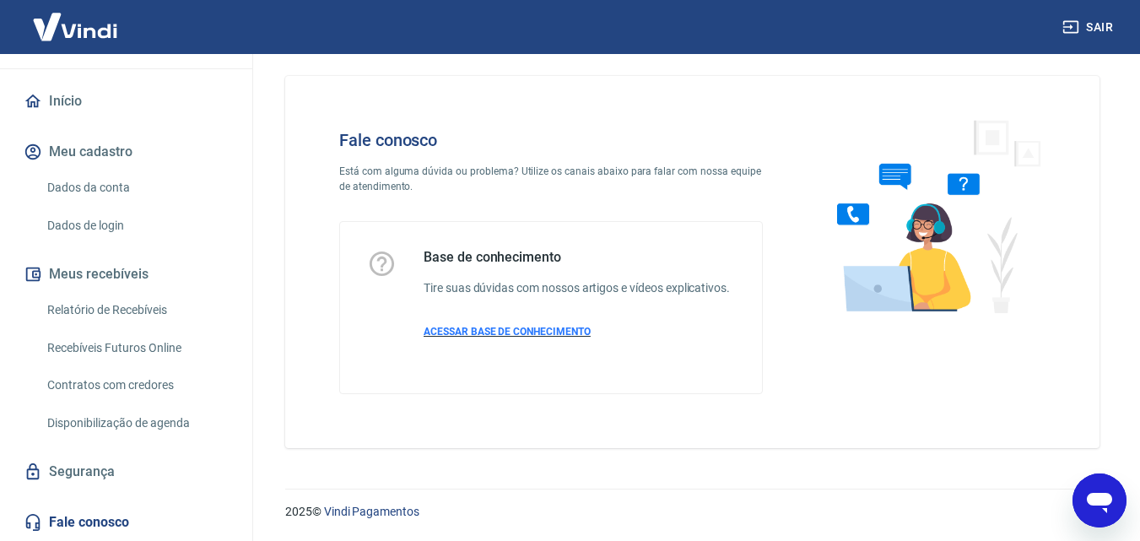
click at [479, 332] on span "ACESSAR BASE DE CONHECIMENTO" at bounding box center [506, 332] width 167 height 12
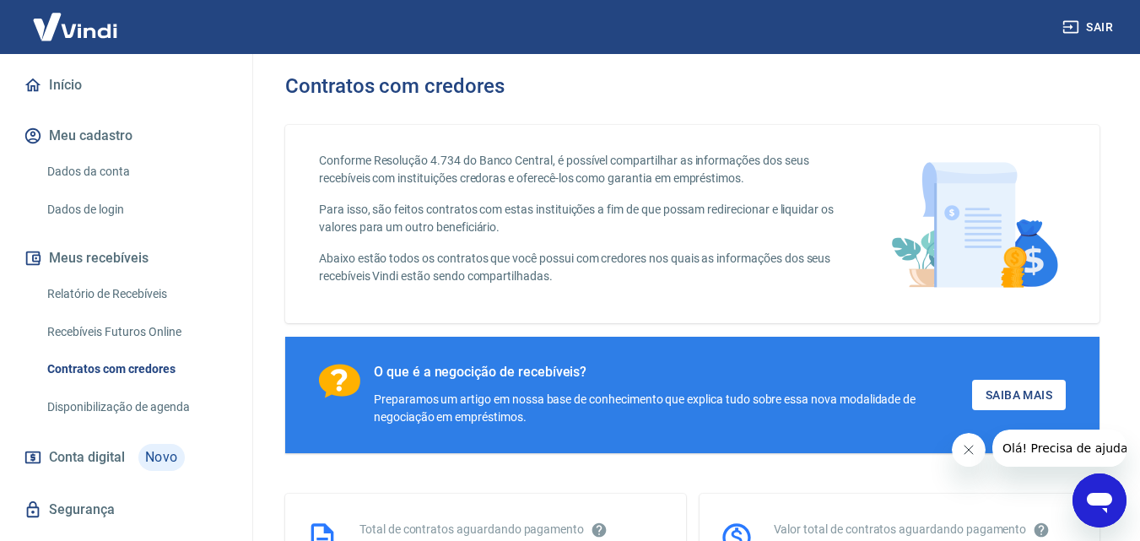
scroll to position [253, 0]
